Goal: Task Accomplishment & Management: Manage account settings

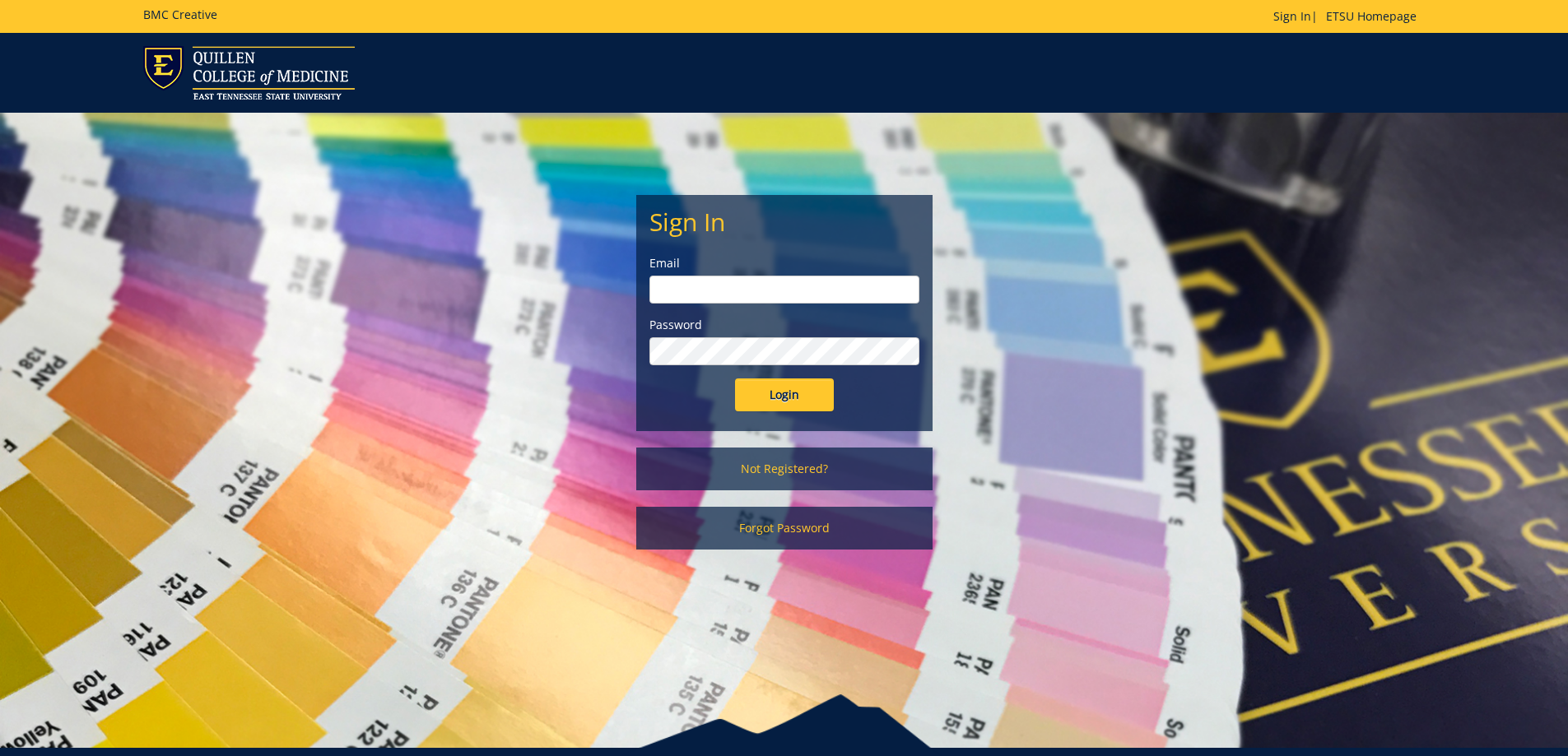
click at [756, 290] on input "email" at bounding box center [784, 289] width 270 height 28
type input "[EMAIL_ADDRESS][DOMAIN_NAME]"
click at [796, 401] on input "Login" at bounding box center [784, 395] width 99 height 33
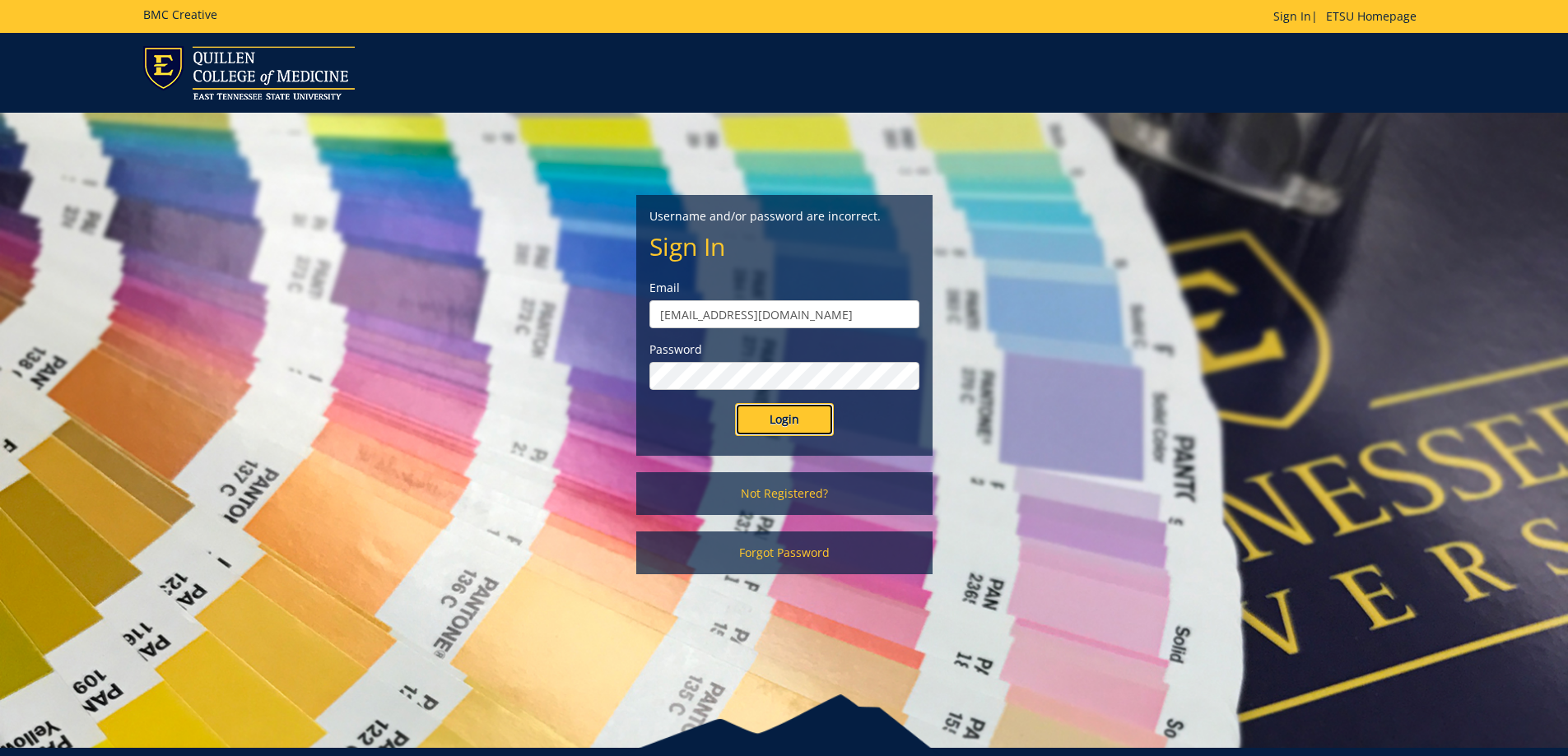
click at [762, 414] on input "Login" at bounding box center [784, 420] width 99 height 33
